Goal: Task Accomplishment & Management: Manage account settings

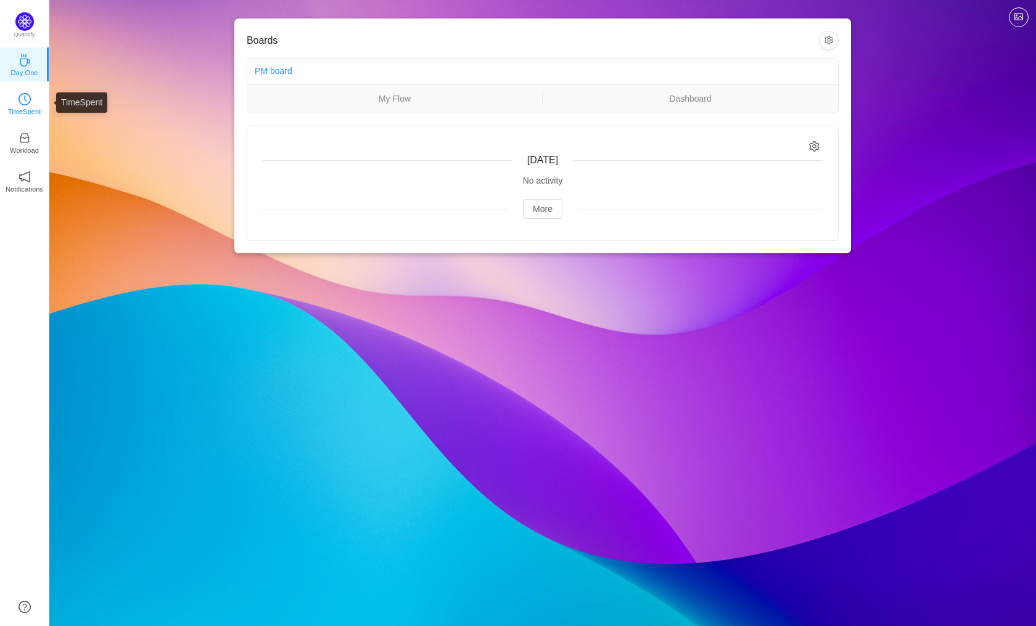
click at [26, 108] on p "TimeSpent" at bounding box center [24, 111] width 33 height 11
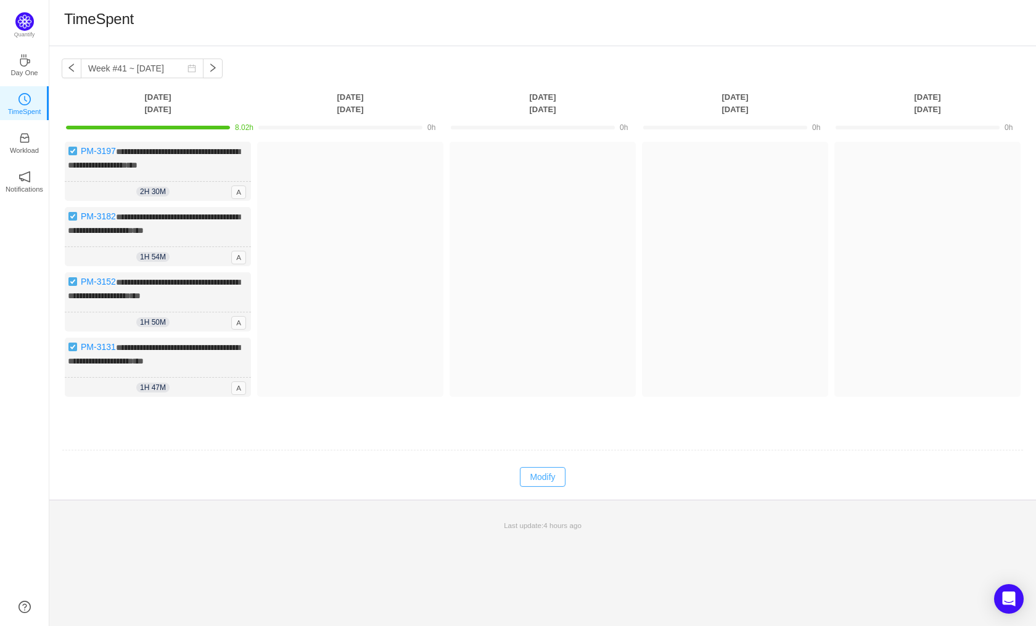
click at [549, 482] on button "Modify" at bounding box center [542, 477] width 45 height 20
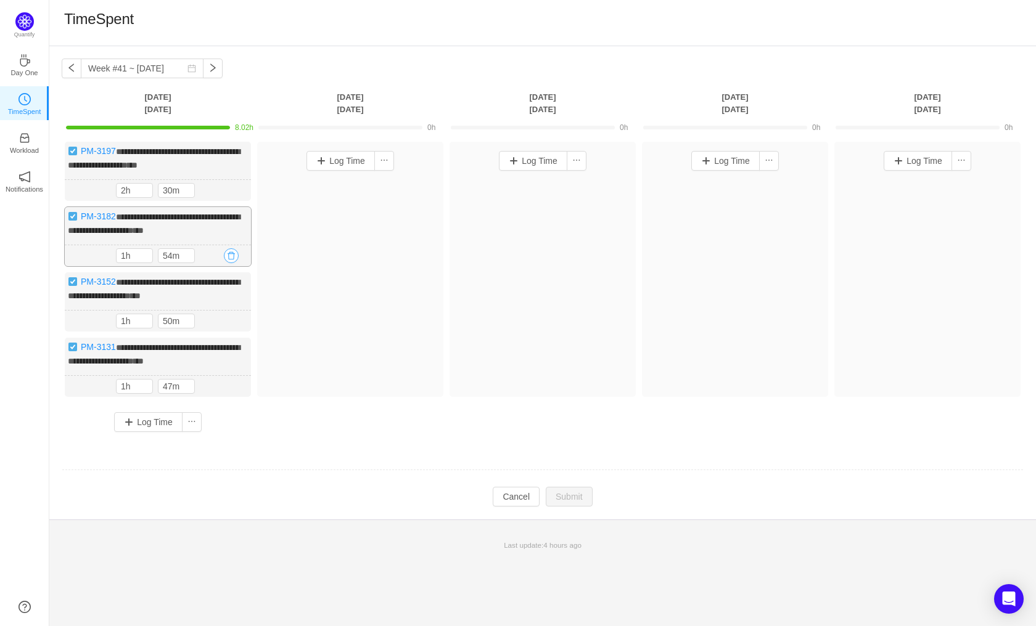
click at [230, 251] on button "button" at bounding box center [231, 255] width 15 height 15
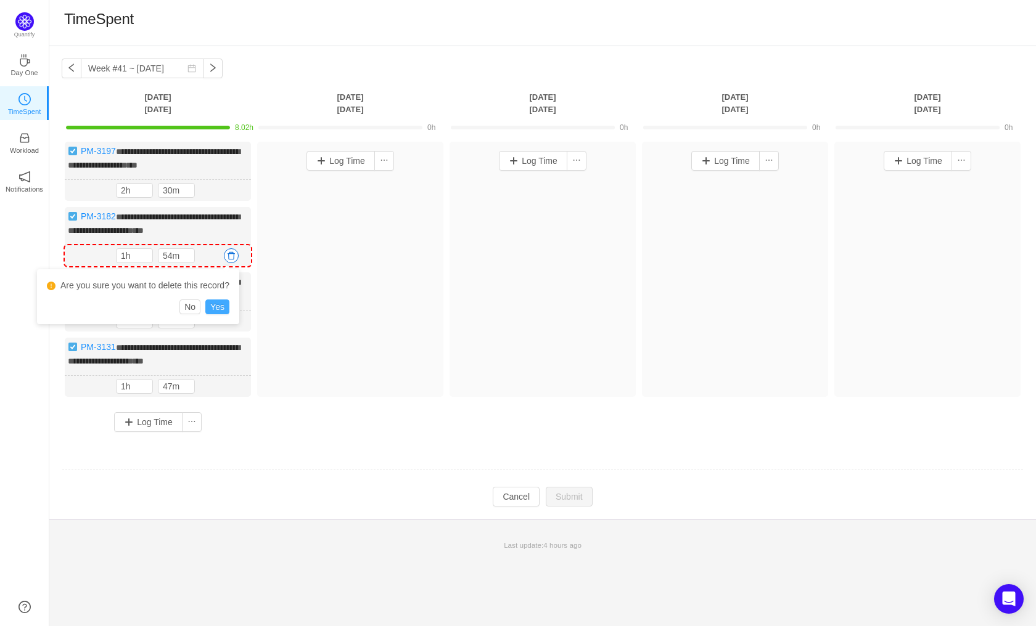
click at [222, 303] on button "Yes" at bounding box center [217, 307] width 24 height 15
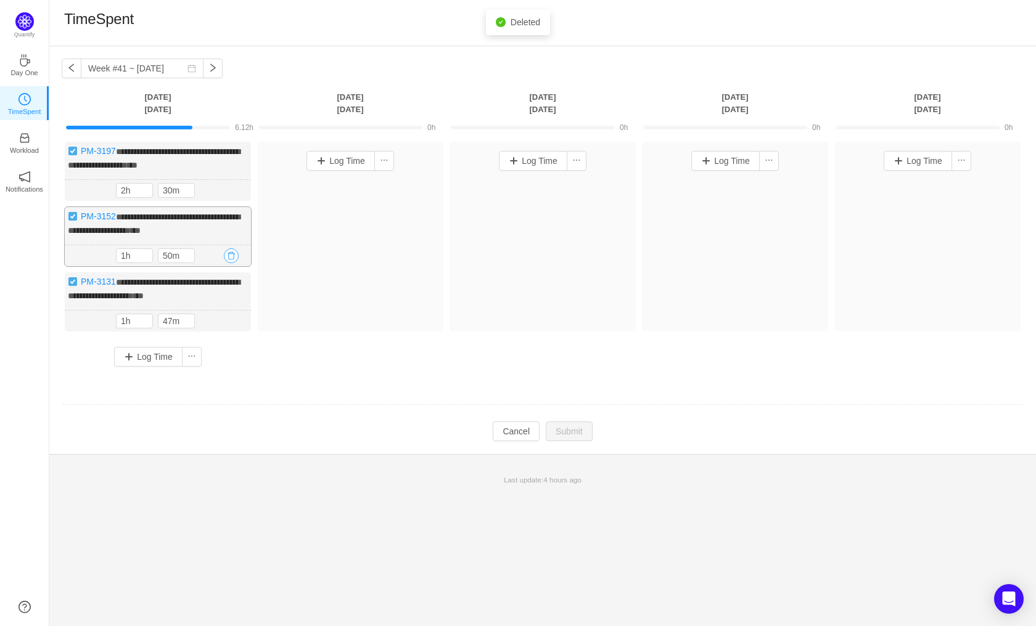
click at [231, 263] on button "button" at bounding box center [231, 255] width 15 height 15
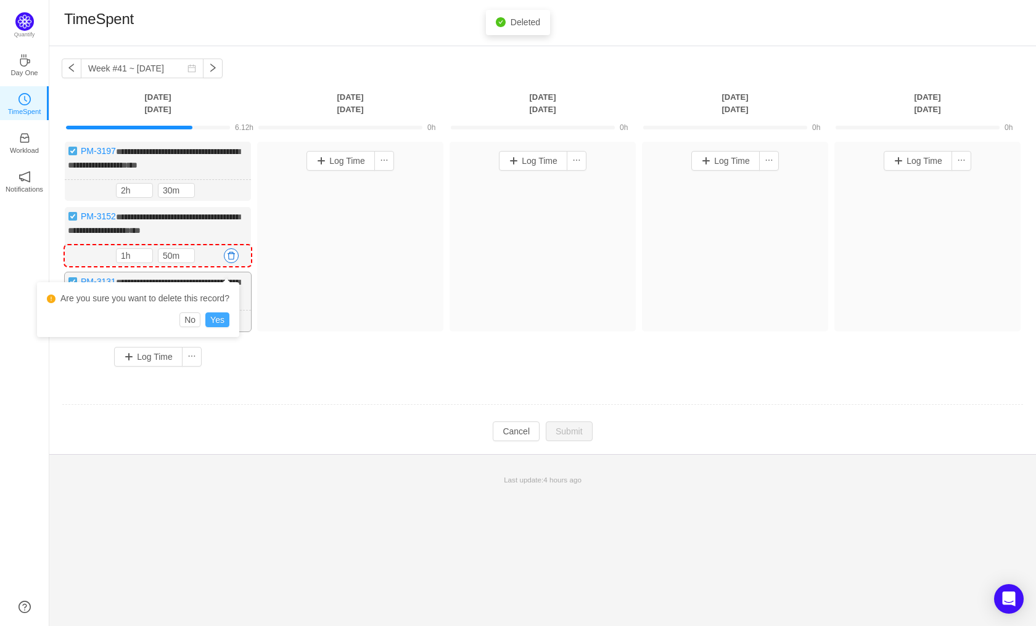
drag, startPoint x: 224, startPoint y: 314, endPoint x: 245, endPoint y: 338, distance: 32.8
click at [223, 314] on button "Yes" at bounding box center [217, 320] width 24 height 15
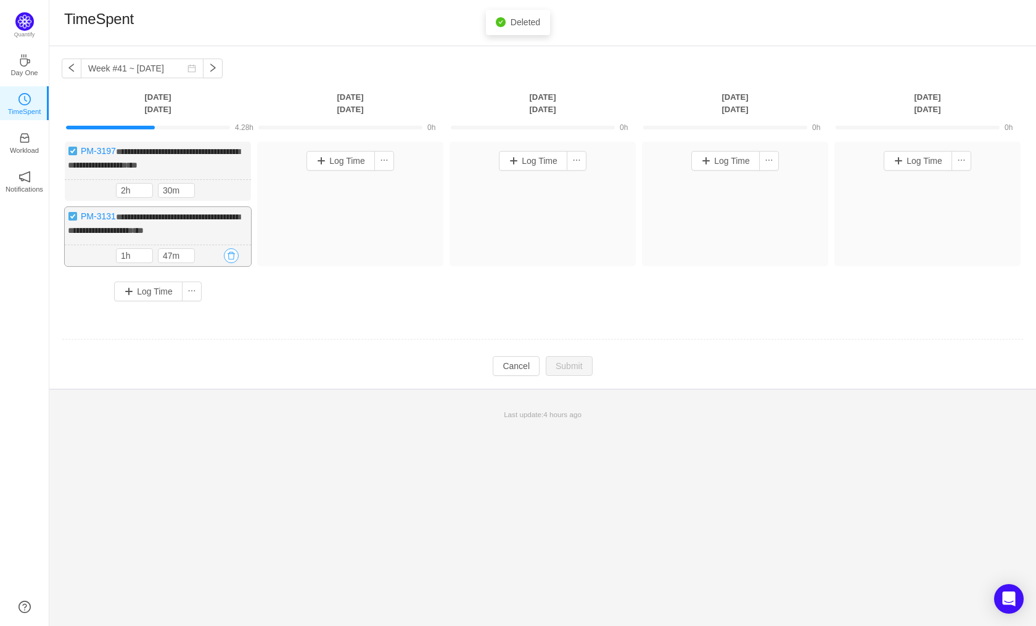
click at [231, 255] on button "button" at bounding box center [231, 255] width 15 height 15
click at [219, 305] on button "Yes" at bounding box center [217, 307] width 24 height 15
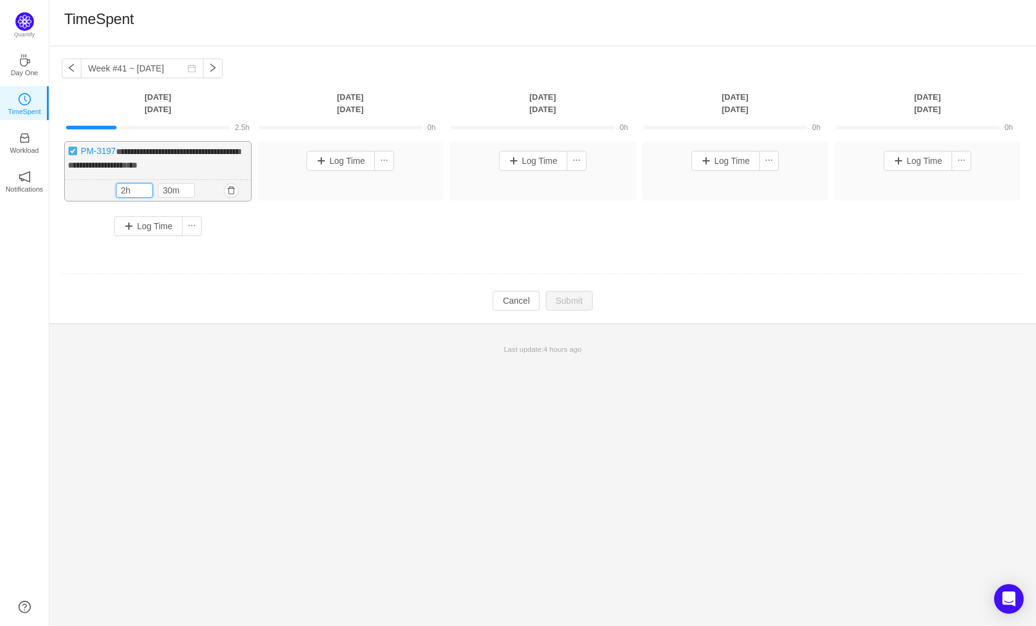
drag, startPoint x: 136, startPoint y: 190, endPoint x: 69, endPoint y: 190, distance: 67.2
click at [69, 190] on div "2h 30m 2h 30m" at bounding box center [158, 191] width 186 height 22
type input "8h"
drag, startPoint x: 178, startPoint y: 190, endPoint x: 130, endPoint y: 190, distance: 47.5
click at [130, 190] on div "8h 30m" at bounding box center [158, 191] width 84 height 15
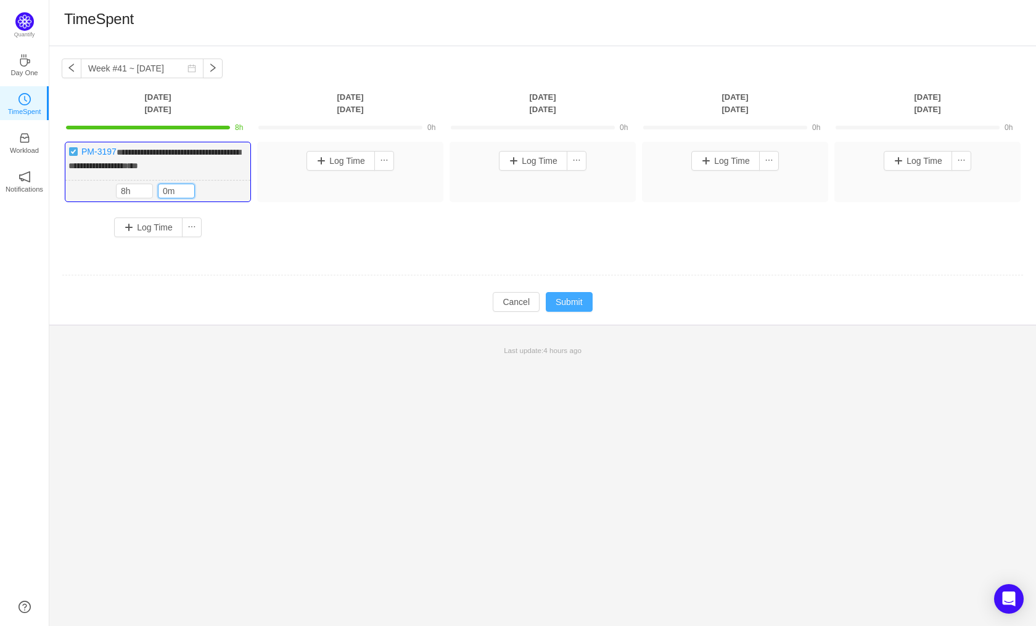
type input "0m"
click at [562, 301] on button "Submit" at bounding box center [569, 302] width 47 height 20
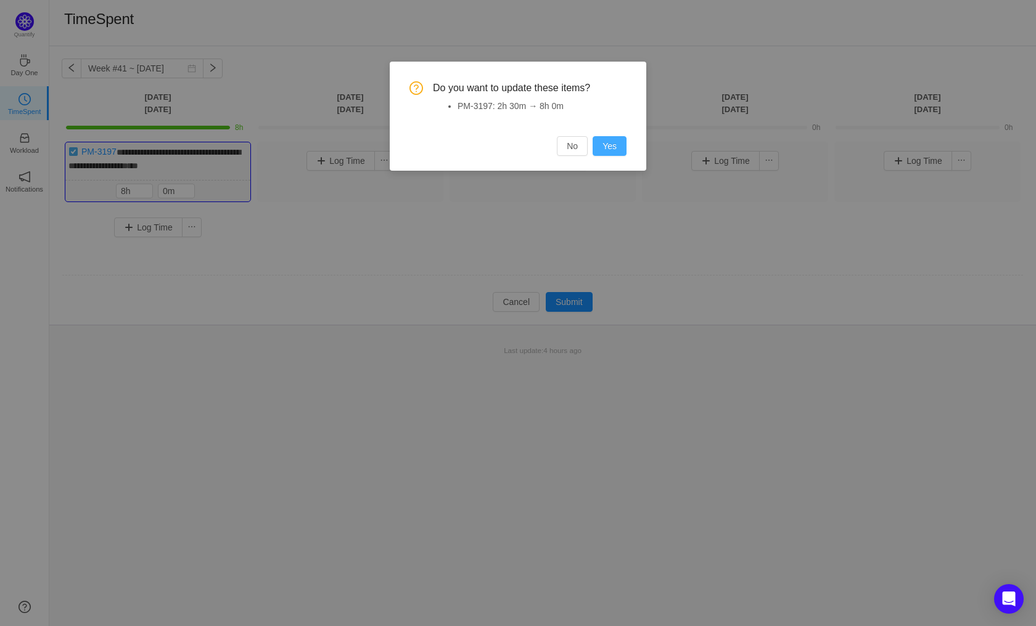
click at [614, 145] on button "Yes" at bounding box center [609, 146] width 34 height 20
